Goal: Transaction & Acquisition: Purchase product/service

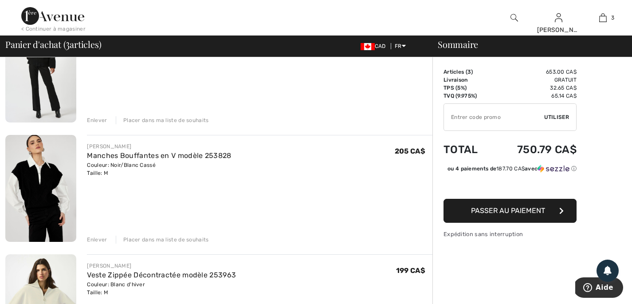
click at [83, 216] on div "FRANK LYMAN Manches Bouffantes en V modèle 253828 Couleur: Noir/Blanc Cassé Tai…" at bounding box center [254, 189] width 356 height 109
click at [62, 199] on img at bounding box center [40, 188] width 71 height 107
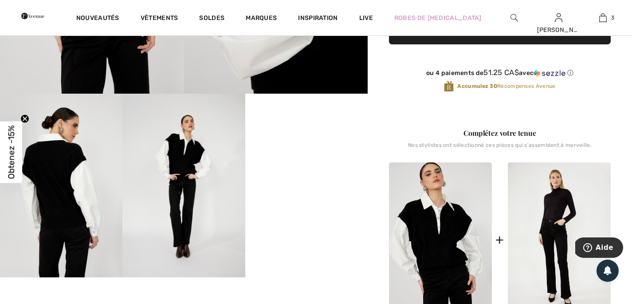
scroll to position [238, 0]
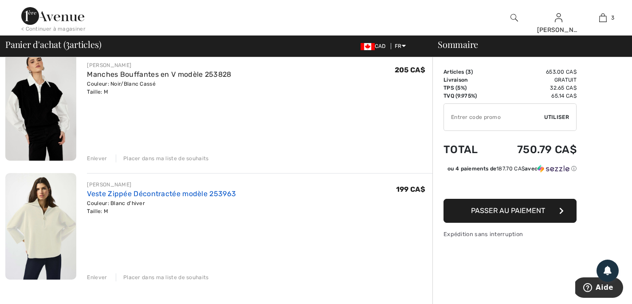
scroll to position [196, 0]
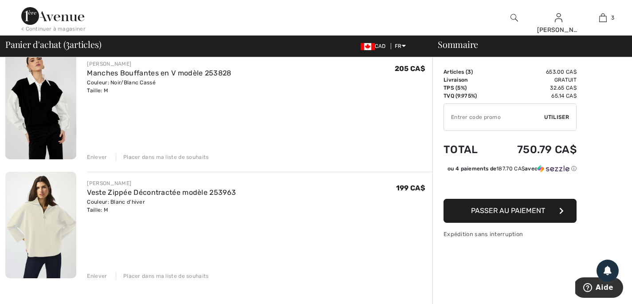
click at [55, 216] on img at bounding box center [40, 225] width 71 height 106
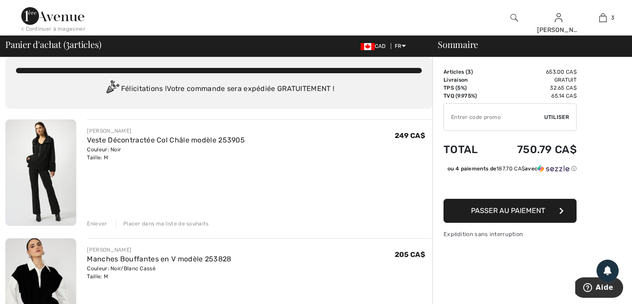
scroll to position [12, 0]
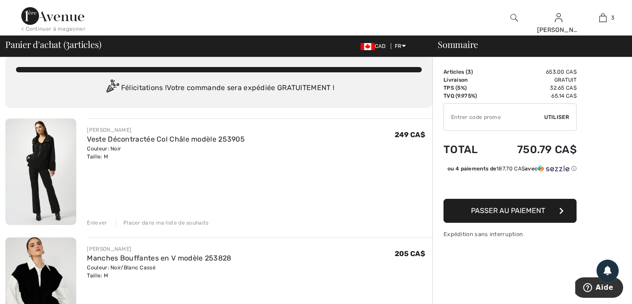
click at [62, 155] on img at bounding box center [40, 171] width 71 height 106
